Goal: Information Seeking & Learning: Learn about a topic

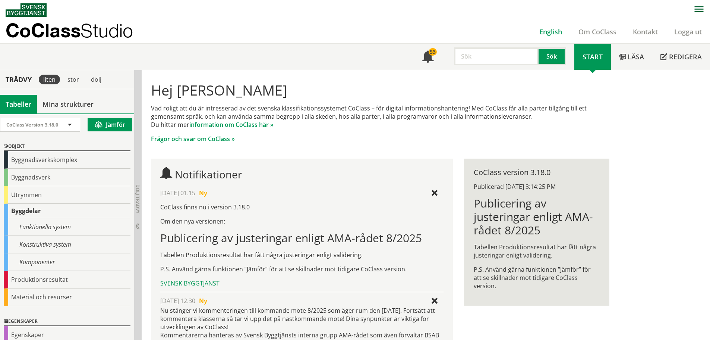
click at [549, 34] on link "English" at bounding box center [550, 31] width 39 height 9
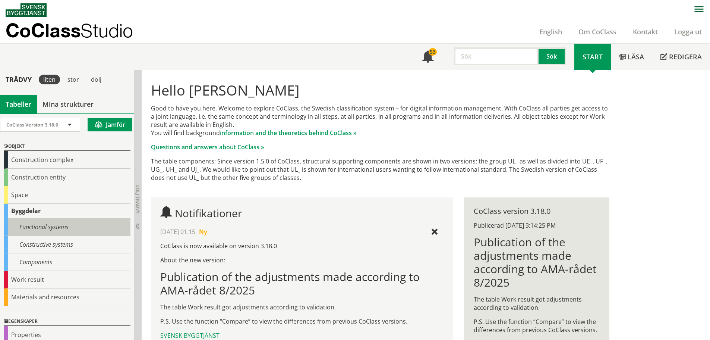
click at [47, 229] on div "Functional systems" at bounding box center [67, 227] width 127 height 18
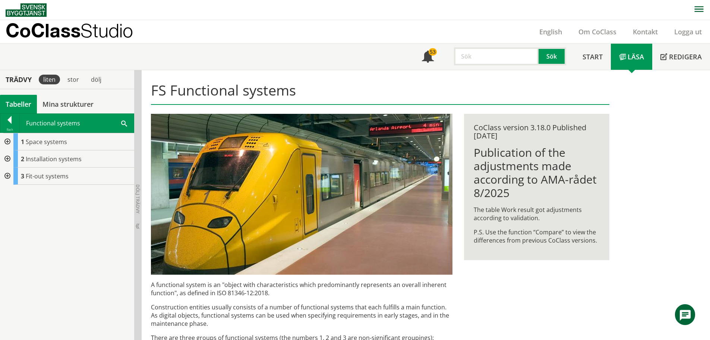
click at [7, 139] on div at bounding box center [6, 141] width 13 height 17
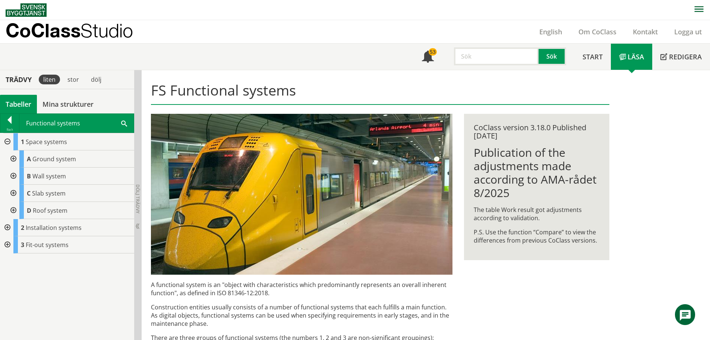
click at [10, 156] on div at bounding box center [12, 158] width 13 height 17
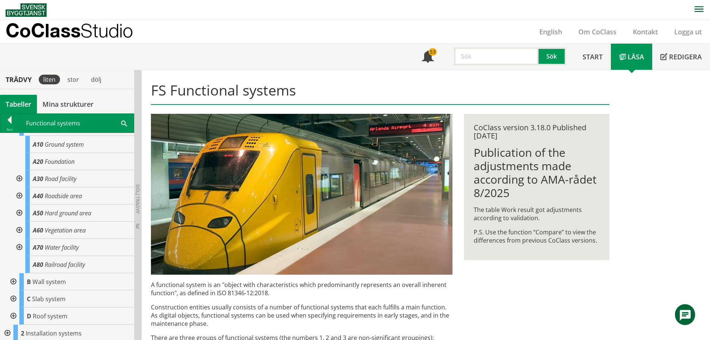
scroll to position [32, 0]
click at [62, 262] on span "Railroad facility" at bounding box center [65, 264] width 40 height 8
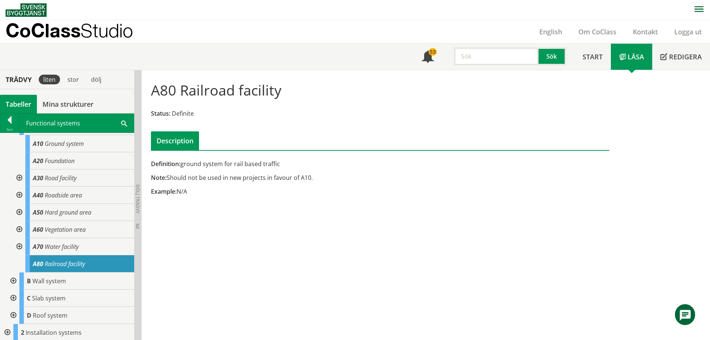
click at [20, 229] on div at bounding box center [18, 229] width 13 height 17
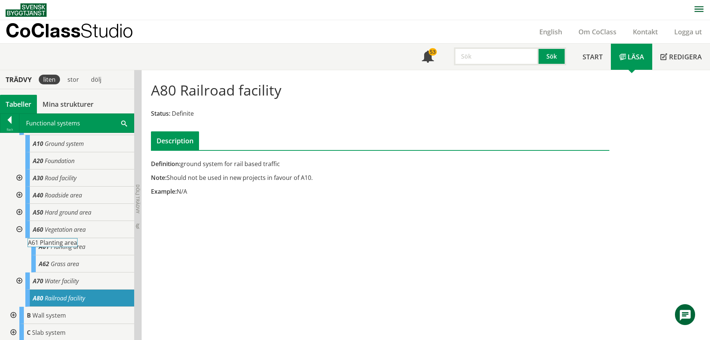
drag, startPoint x: 44, startPoint y: 243, endPoint x: 56, endPoint y: 243, distance: 11.6
click at [56, 243] on body "AMA AMA Beskrivningsverktyg AMA Funktion BSAB Bygginfo Byggjura Byggkatalogen B…" at bounding box center [355, 170] width 710 height 340
click at [70, 248] on span "Planting area" at bounding box center [68, 246] width 35 height 8
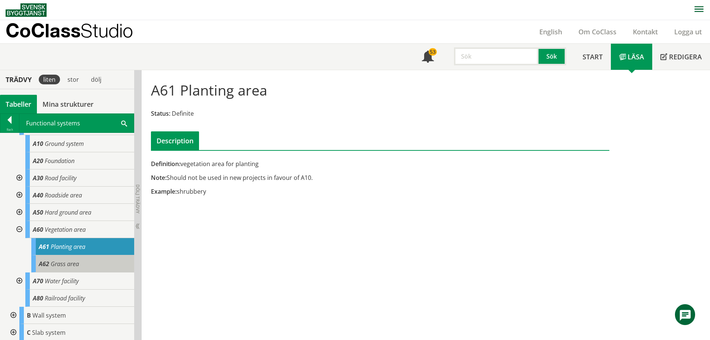
click at [73, 260] on span "Grass area" at bounding box center [65, 264] width 28 height 8
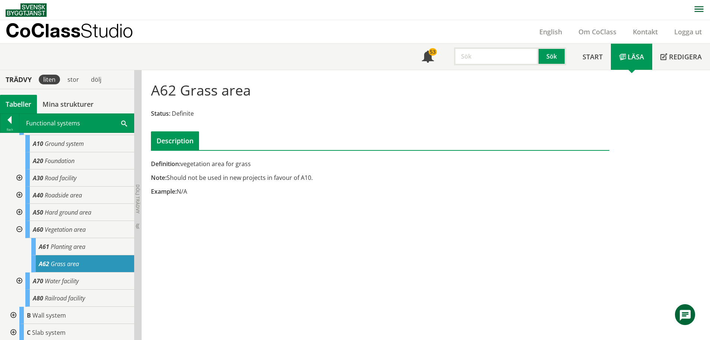
click at [23, 195] on div at bounding box center [18, 194] width 13 height 17
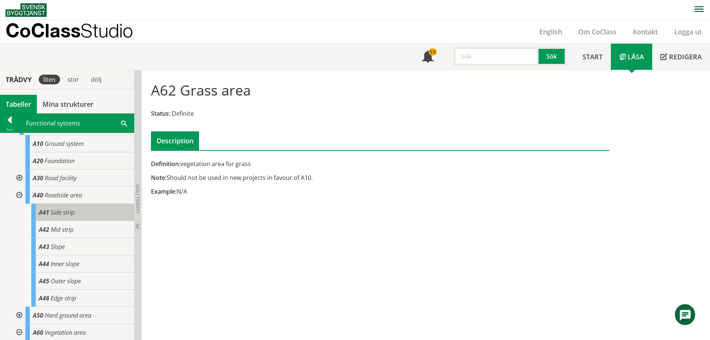
click at [51, 208] on span "Side strip" at bounding box center [63, 212] width 24 height 8
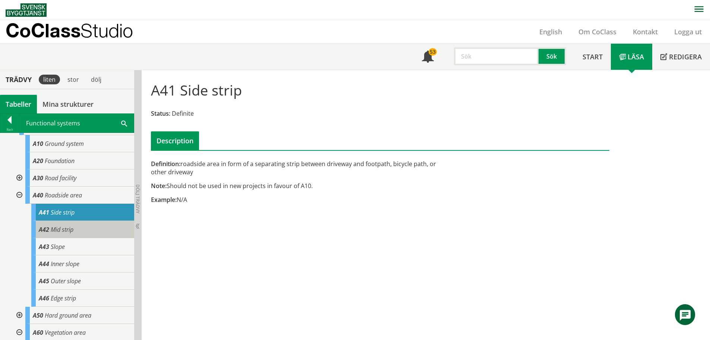
click at [62, 231] on span "Mid strip" at bounding box center [62, 229] width 23 height 8
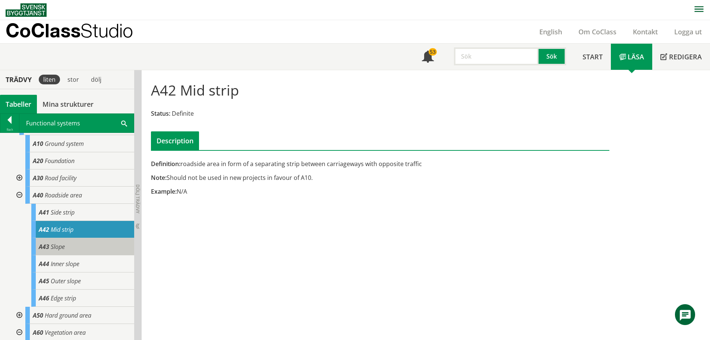
click at [64, 242] on span "Slope" at bounding box center [58, 246] width 14 height 8
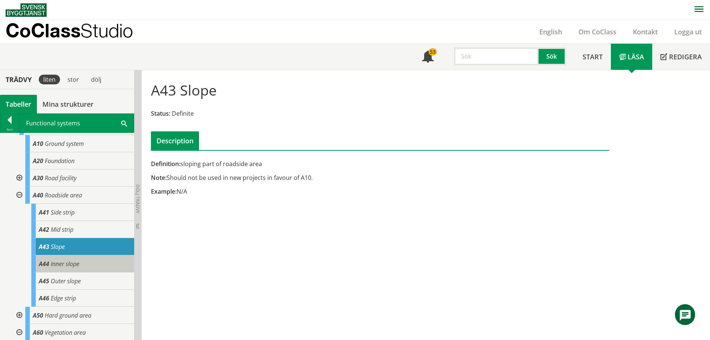
click at [61, 262] on span "Inner slope" at bounding box center [65, 264] width 29 height 8
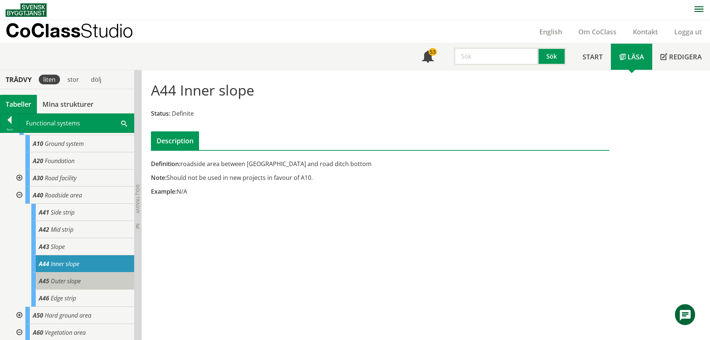
click at [61, 280] on span "Outer slope" at bounding box center [66, 281] width 30 height 8
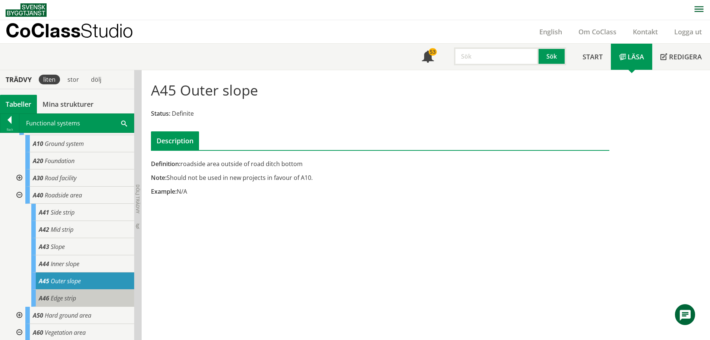
click at [62, 292] on div "A46 Edge strip" at bounding box center [82, 297] width 103 height 17
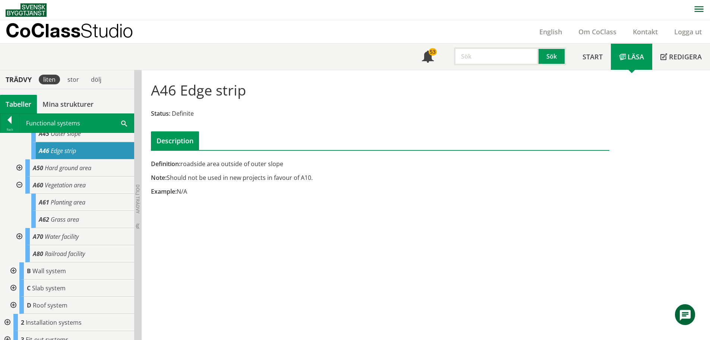
scroll to position [188, 0]
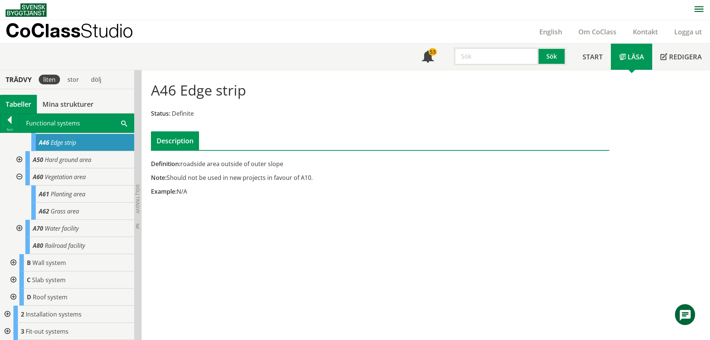
click at [16, 260] on div at bounding box center [12, 262] width 13 height 17
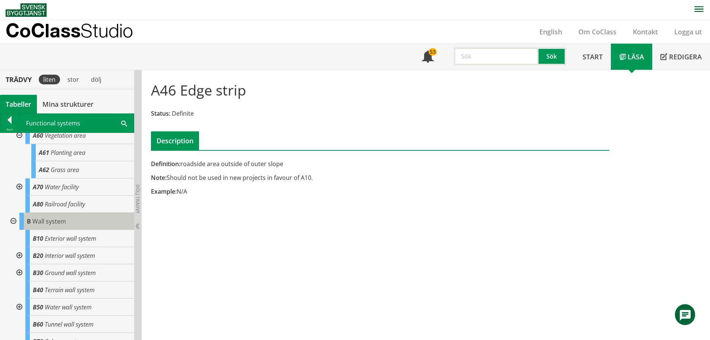
scroll to position [239, 0]
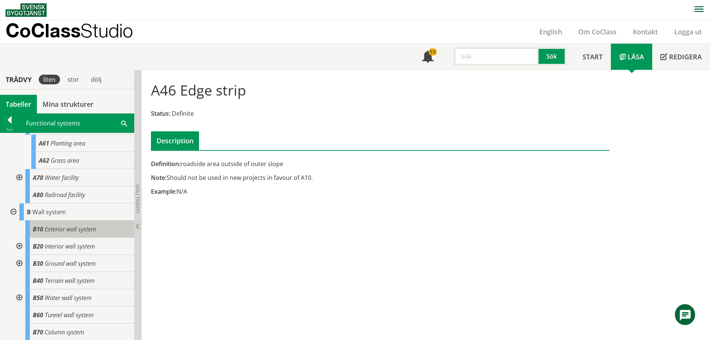
click at [68, 234] on div "B10 Exterior wall system" at bounding box center [79, 228] width 109 height 17
